Goal: Task Accomplishment & Management: Manage account settings

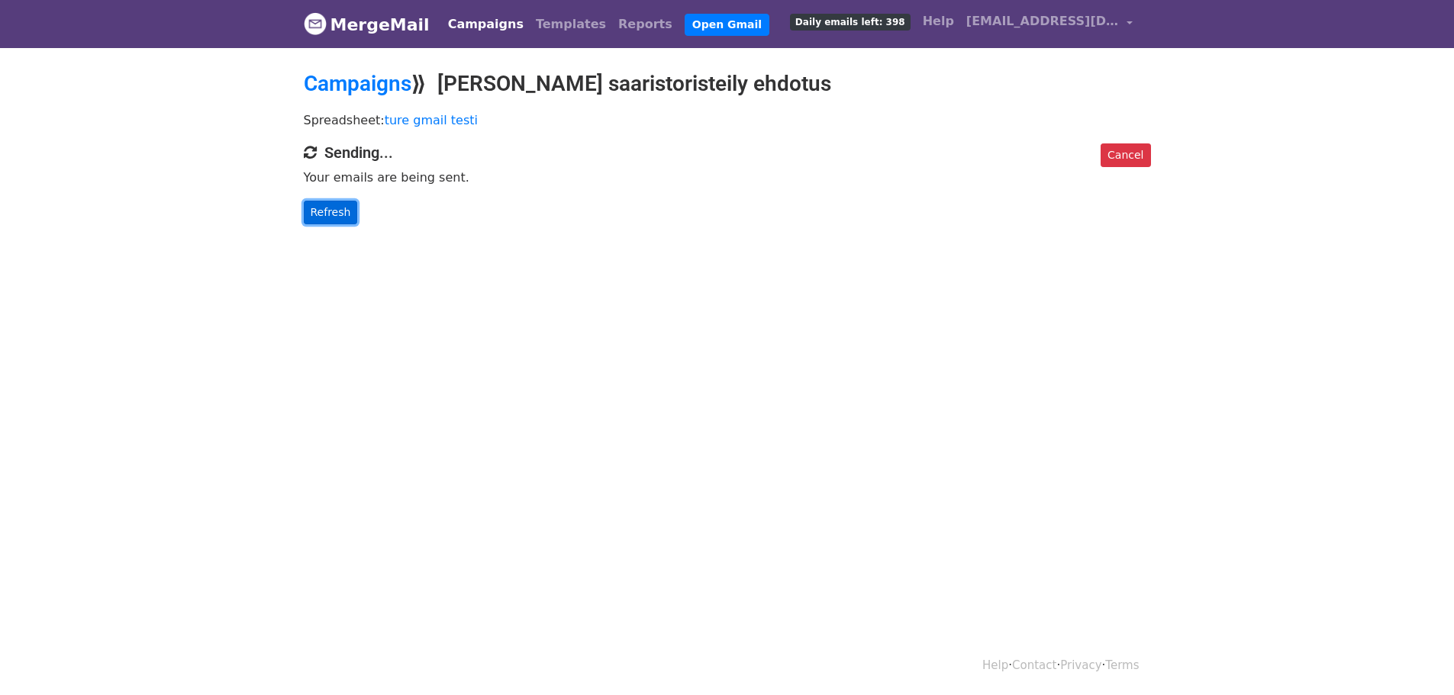
click at [324, 211] on link "Refresh" at bounding box center [331, 213] width 54 height 24
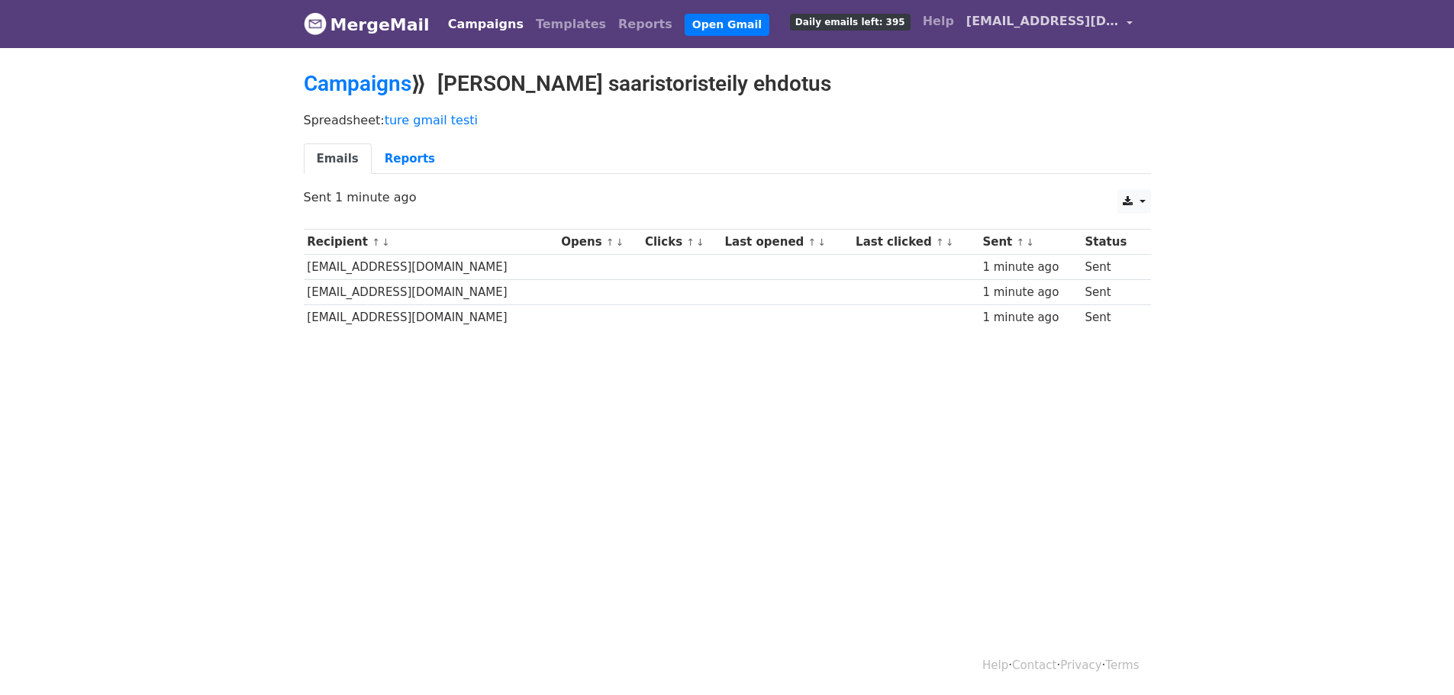
click at [1130, 20] on link "[EMAIL_ADDRESS][DOMAIN_NAME]" at bounding box center [1049, 24] width 179 height 36
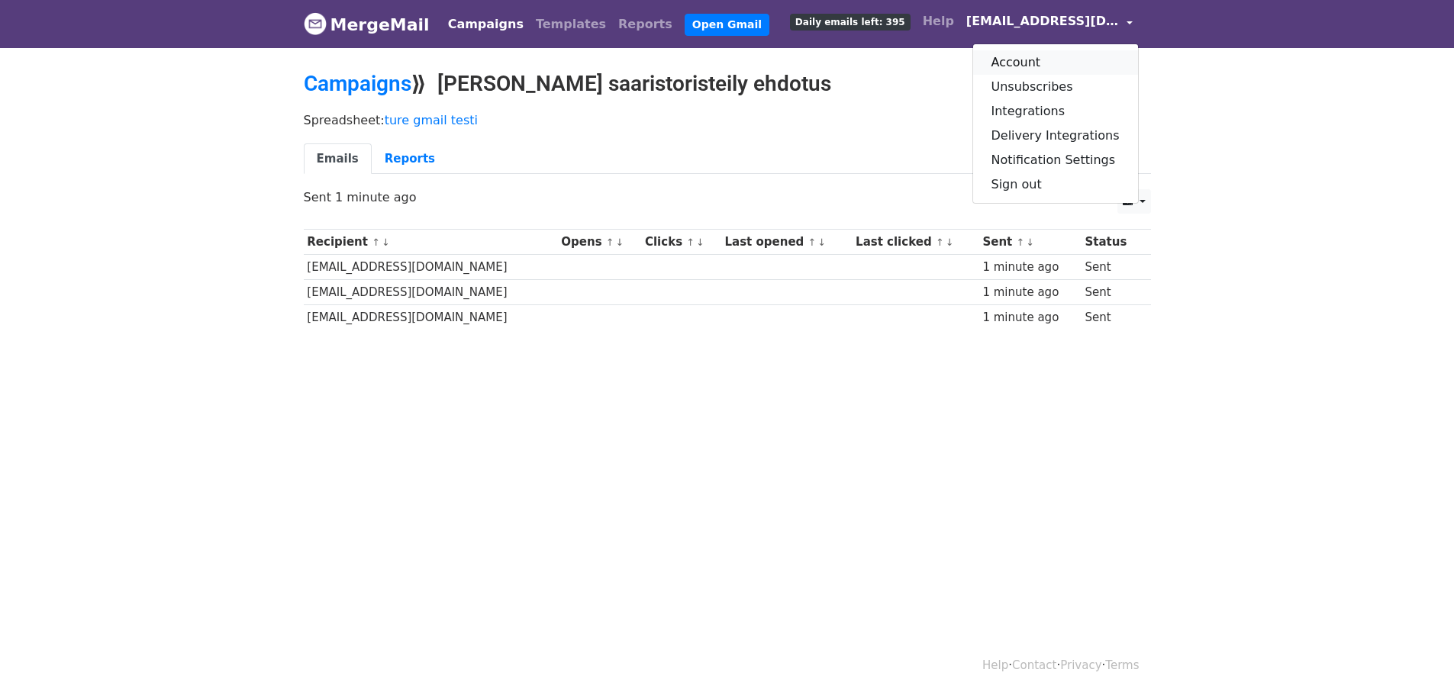
click at [1067, 63] on link "Account" at bounding box center [1055, 62] width 165 height 24
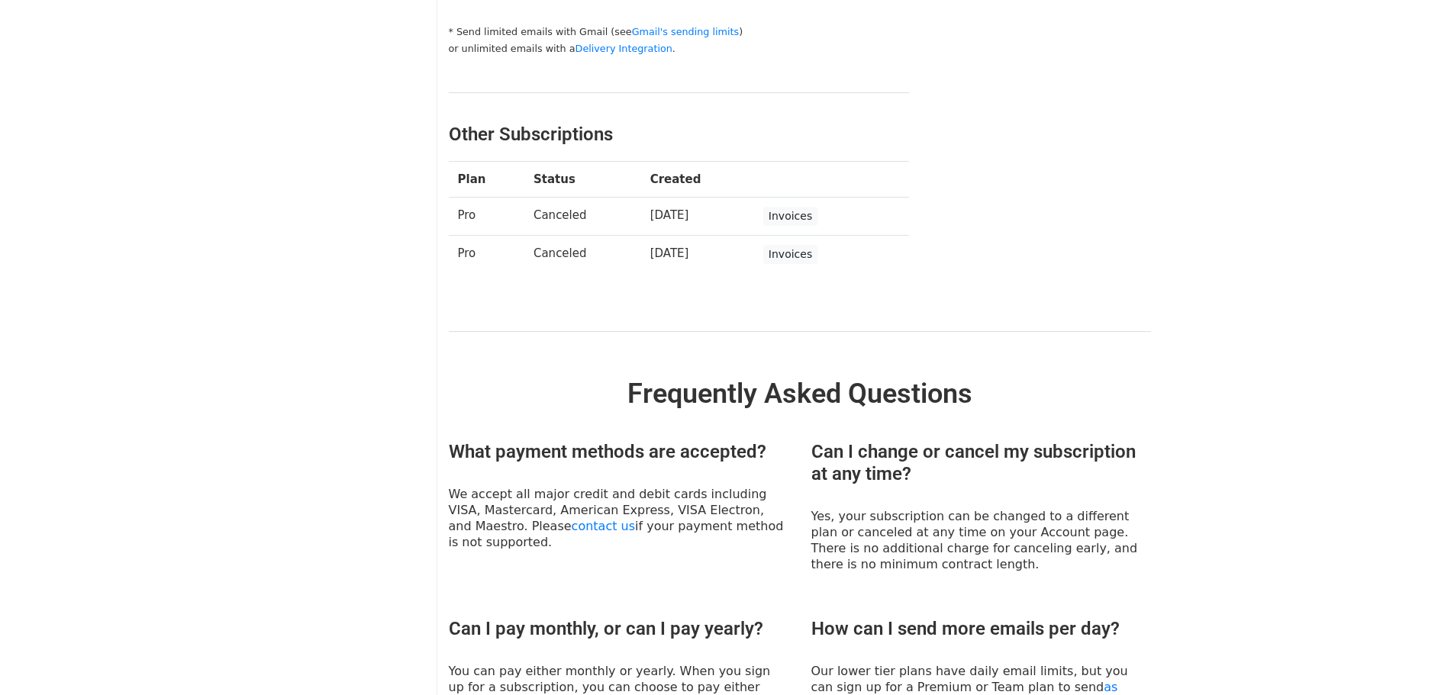
scroll to position [586, 0]
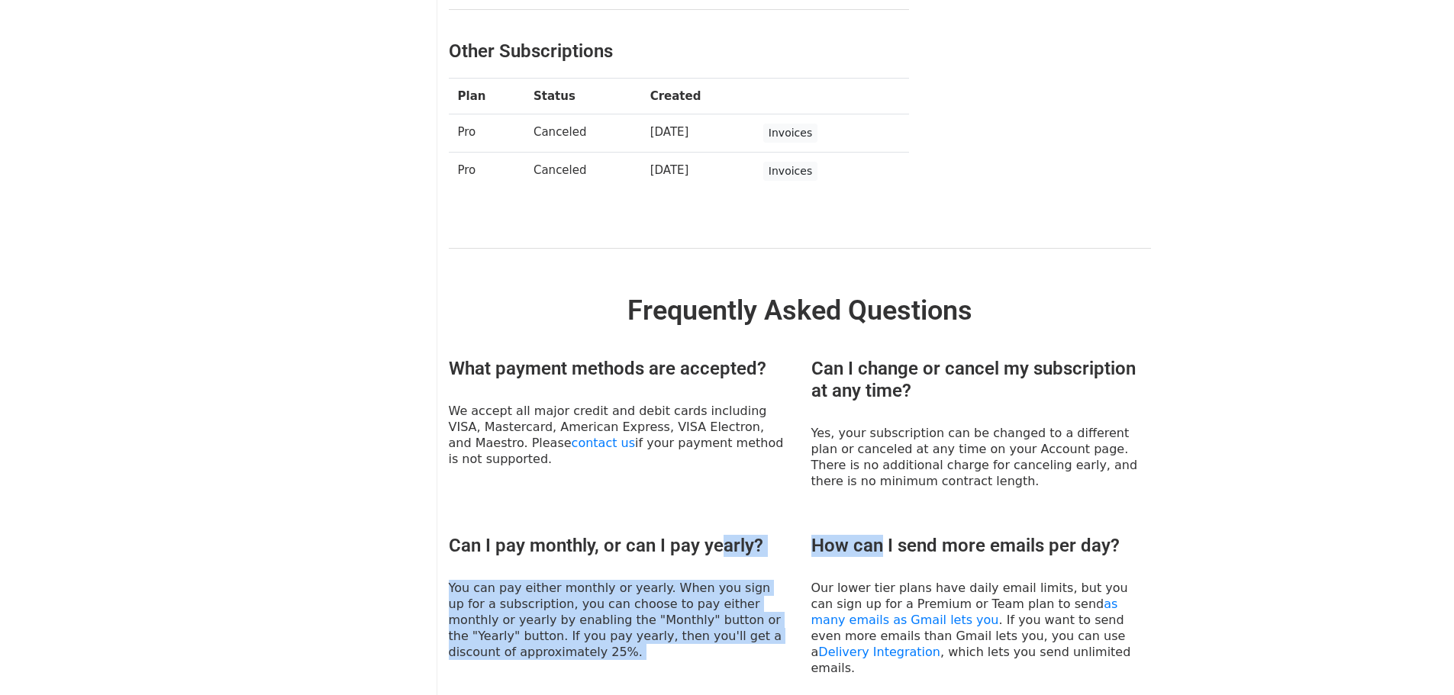
drag, startPoint x: 869, startPoint y: 528, endPoint x: 713, endPoint y: 517, distance: 156.2
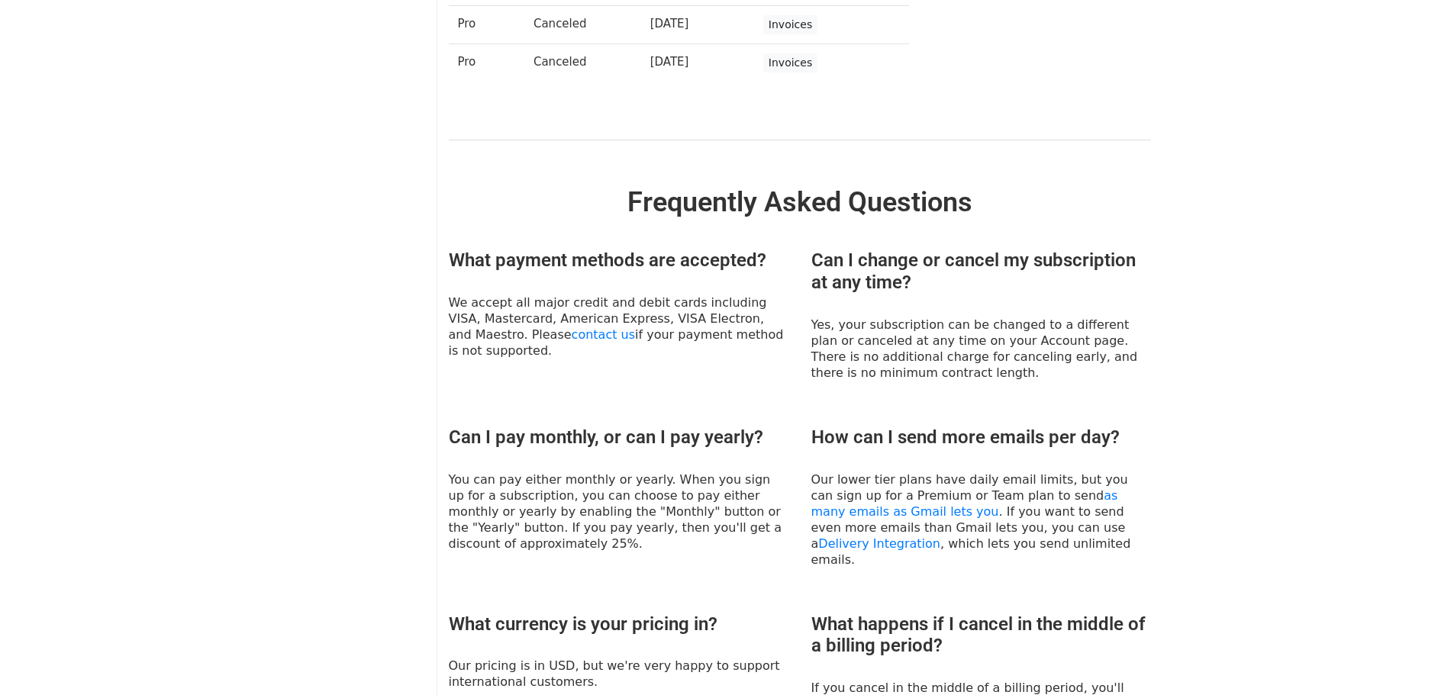
scroll to position [712, 0]
